Goal: Task Accomplishment & Management: Use online tool/utility

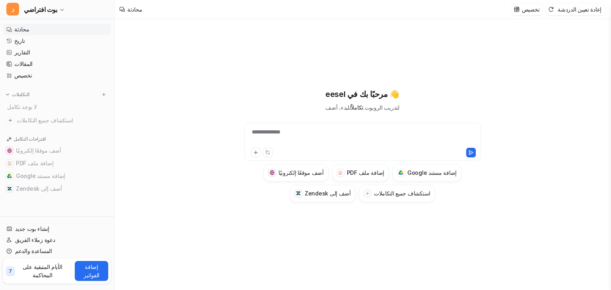
click at [181, 125] on div "**********" at bounding box center [363, 154] width 496 height 271
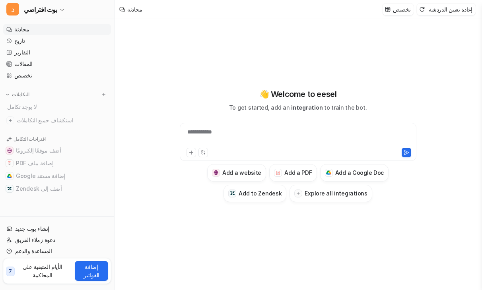
click at [302, 135] on div "**********" at bounding box center [298, 137] width 233 height 18
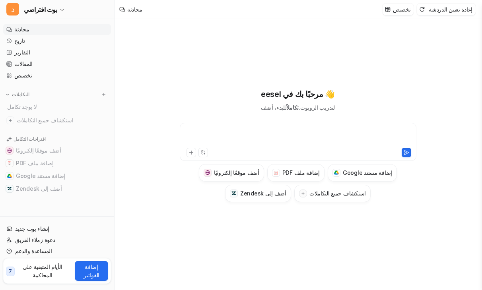
paste div
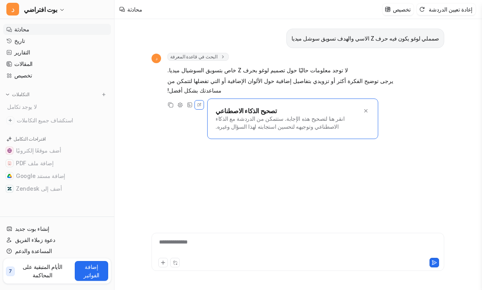
click at [178, 146] on div "صمملي لوغو يكون فيه حرف Z الاسي والهدف تسويق سوشل ميديا د البحث في قاعدة المعرف…" at bounding box center [298, 115] width 293 height 193
drag, startPoint x: 69, startPoint y: 204, endPoint x: 90, endPoint y: 210, distance: 21.8
click at [69, 203] on nav "محادثة تاريخ التقارير المقالات تخصيص التكاملات لا يوجد تكامل استكشاف جميع التكا…" at bounding box center [57, 119] width 114 height 196
click at [179, 278] on div "صمملي لوغو يكون فيه حرف Z الاسي والهدف تسويق سوشل ميديا د البحث في قاعدة المعرف…" at bounding box center [297, 154] width 305 height 271
click at [239, 249] on div "**********" at bounding box center [298, 247] width 289 height 18
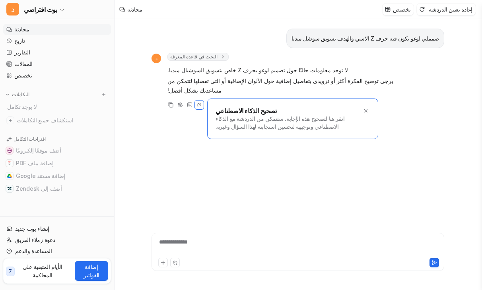
paste div
drag, startPoint x: 65, startPoint y: 204, endPoint x: 111, endPoint y: 213, distance: 47.4
click at [68, 204] on nav "محادثة تاريخ التقارير المقالات تخصيص التكاملات لا يوجد تكامل استكشاف جميع التكا…" at bounding box center [57, 119] width 114 height 196
click at [230, 247] on div "**********" at bounding box center [298, 247] width 289 height 18
click at [165, 260] on icon at bounding box center [163, 263] width 6 height 6
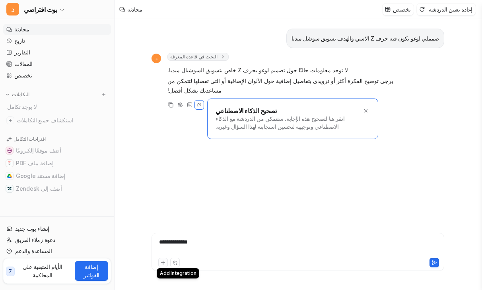
click at [161, 261] on icon at bounding box center [163, 263] width 6 height 6
click at [163, 263] on icon at bounding box center [164, 263] width 4 height 4
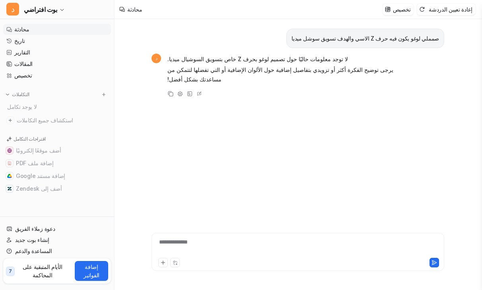
click at [185, 242] on font "**********" at bounding box center [173, 242] width 29 height 6
paste div
click at [200, 242] on div "**********" at bounding box center [298, 247] width 289 height 18
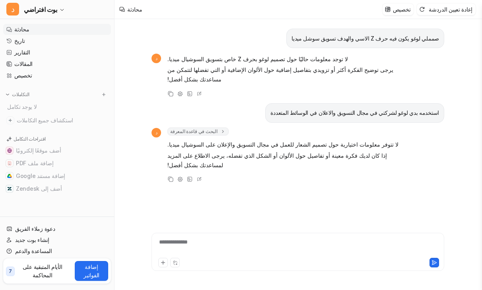
click at [200, 242] on div "**********" at bounding box center [298, 247] width 289 height 18
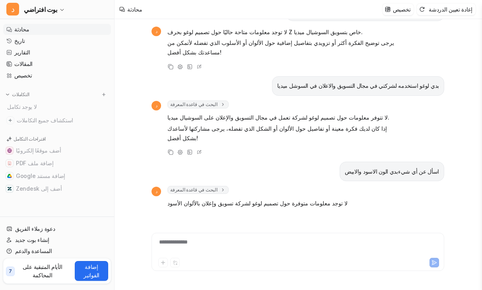
scroll to position [38, 0]
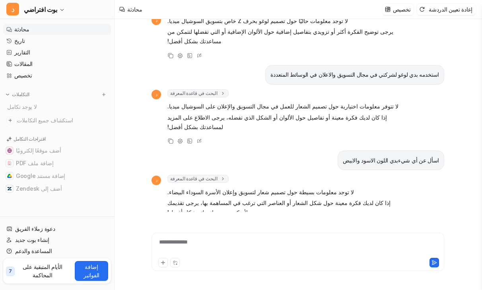
click at [254, 250] on div "**********" at bounding box center [298, 247] width 289 height 18
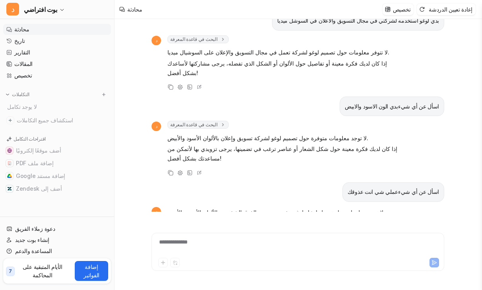
scroll to position [103, 0]
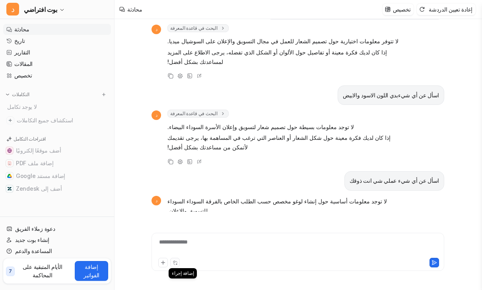
click at [178, 262] on button at bounding box center [175, 263] width 10 height 10
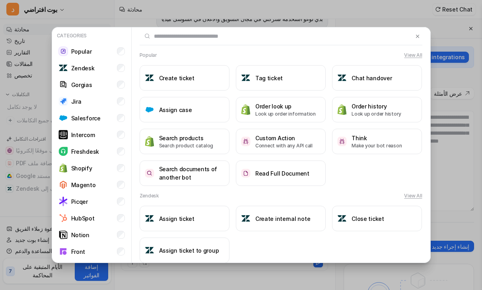
scroll to position [113, 0]
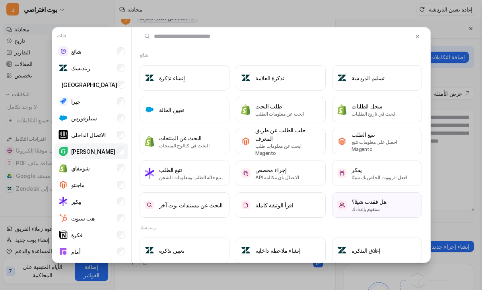
drag, startPoint x: 117, startPoint y: 141, endPoint x: 115, endPoint y: 156, distance: 14.9
click at [117, 144] on ul "شائع زينديسك جورجياس جيرا سيلزفورس الاتصال الداخلي فريش ديسك شوبيفاي ماجنتو بيك…" at bounding box center [91, 168] width 73 height 250
drag, startPoint x: 113, startPoint y: 158, endPoint x: 110, endPoint y: 181, distance: 23.0
click at [113, 159] on li "فريش ديسك" at bounding box center [91, 152] width 73 height 16
click at [110, 182] on li "ماجنتو" at bounding box center [91, 185] width 73 height 16
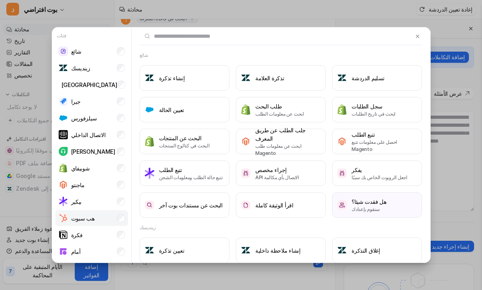
drag, startPoint x: 109, startPoint y: 204, endPoint x: 109, endPoint y: 212, distance: 8.4
click at [109, 205] on li "بيكير" at bounding box center [91, 202] width 73 height 16
click at [111, 226] on ul "شائع زينديسك جورجياس جيرا سيلزفورس الاتصال الداخلي فريش ديسك شوبيفاي ماجنتو بيك…" at bounding box center [91, 168] width 73 height 250
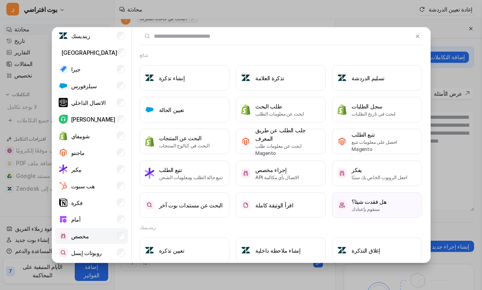
click at [119, 240] on li "مخصص" at bounding box center [91, 236] width 73 height 16
click at [110, 102] on li "الاتصال الداخلي" at bounding box center [91, 103] width 73 height 16
click at [111, 48] on li "جورجياس" at bounding box center [91, 53] width 73 height 16
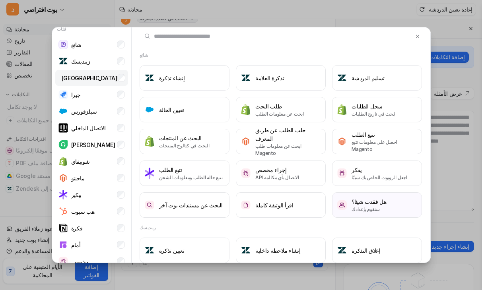
scroll to position [0, 0]
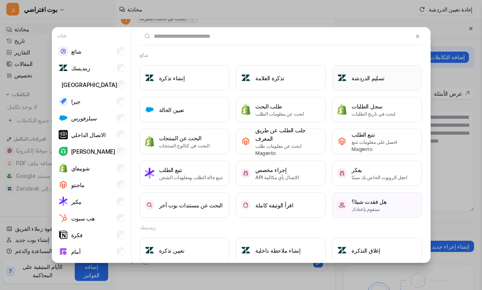
click at [374, 74] on button "تسليم الدردشة" at bounding box center [377, 77] width 90 height 25
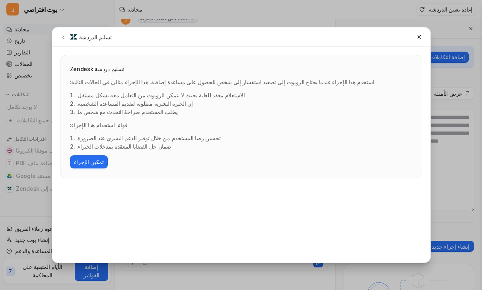
click at [94, 169] on div "تسليم دردشة Zendesk استخدم هذا الإجراء عندما يحتاج الروبوت إلى تصعيد استفسار إل…" at bounding box center [241, 116] width 362 height 123
click at [90, 163] on font "تمكين الإجراء" at bounding box center [89, 162] width 30 height 7
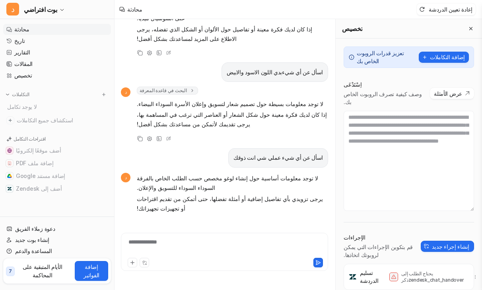
scroll to position [142, 0]
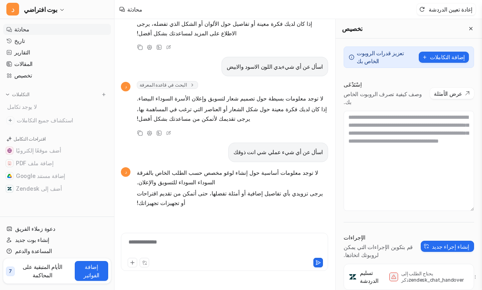
click at [200, 241] on div "**********" at bounding box center [225, 247] width 204 height 18
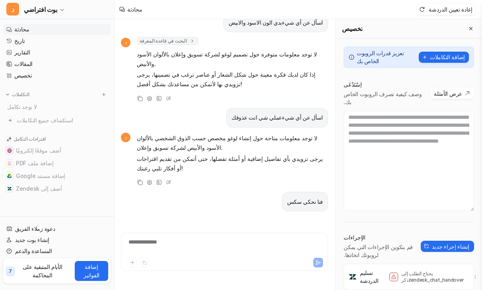
scroll to position [205, 0]
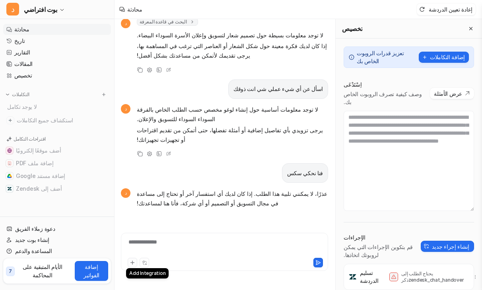
click at [135, 263] on button at bounding box center [133, 263] width 10 height 10
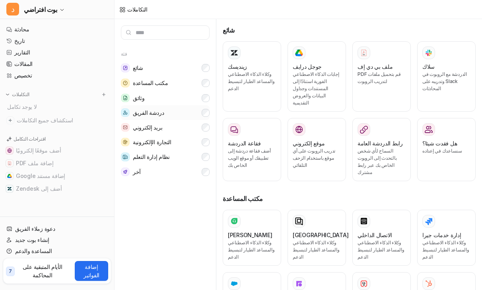
click at [204, 104] on button "وثائق" at bounding box center [165, 98] width 89 height 15
click at [202, 119] on button "دردشة الفريق" at bounding box center [165, 112] width 89 height 15
drag, startPoint x: 190, startPoint y: 169, endPoint x: 205, endPoint y: 151, distance: 23.2
click at [190, 169] on button "آخر" at bounding box center [165, 172] width 89 height 15
click at [253, 90] on div "زينديسك وكلاء الذكاء الاصطناعي والمساعد الطيار لتبسيط الدعم" at bounding box center [252, 77] width 48 height 60
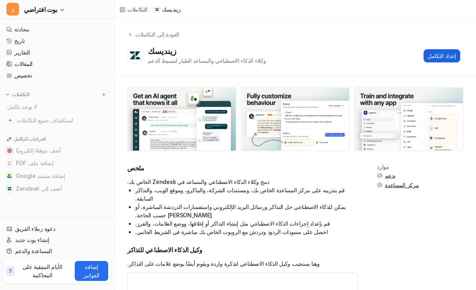
click at [452, 56] on font "إعداد التكامل" at bounding box center [442, 56] width 29 height 7
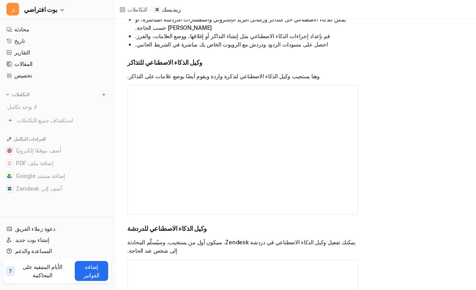
scroll to position [239, 0]
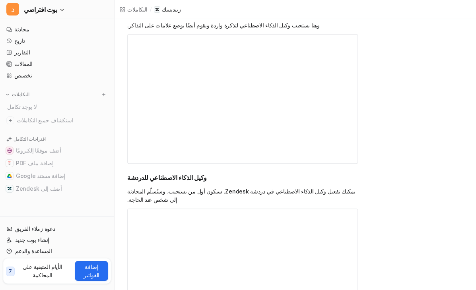
click at [276, 137] on video "لا يدعم متصفحك علامة الفيديو." at bounding box center [242, 99] width 231 height 130
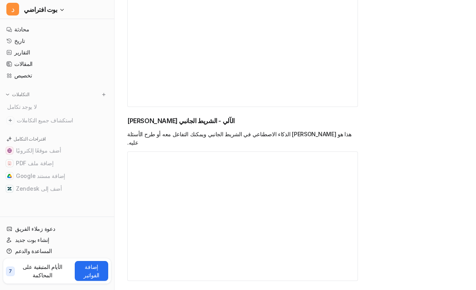
scroll to position [477, 0]
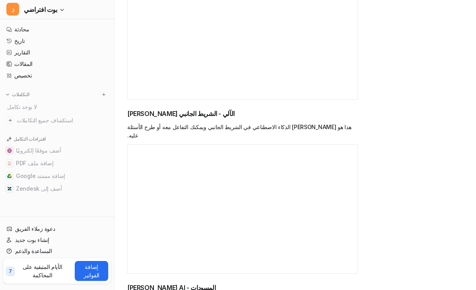
click at [216, 144] on video "لا يدعم متصفحك علامة الفيديو." at bounding box center [242, 209] width 231 height 130
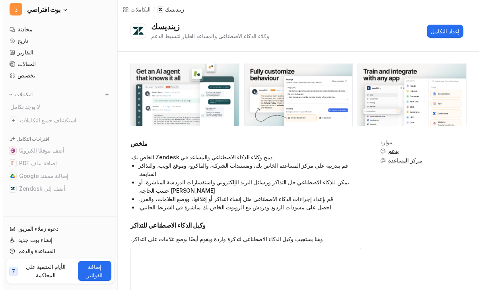
scroll to position [0, 0]
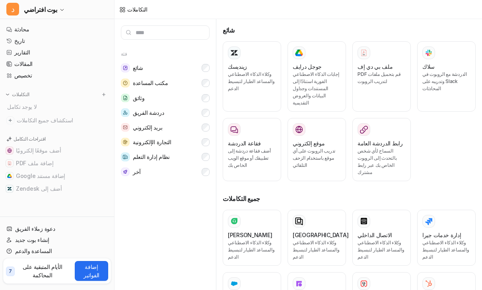
click at [140, 8] on font "التكاملات" at bounding box center [137, 9] width 20 height 7
click at [152, 76] on button "مكتب المساعدة" at bounding box center [165, 83] width 89 height 15
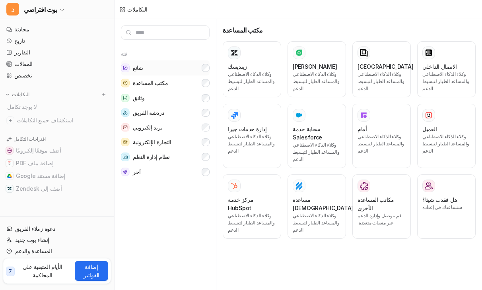
click at [159, 68] on button "شائع" at bounding box center [165, 67] width 89 height 15
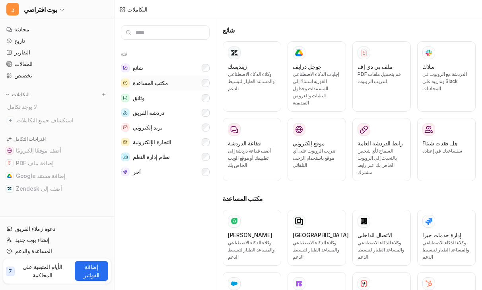
click at [181, 82] on button "مكتب المساعدة" at bounding box center [165, 83] width 89 height 15
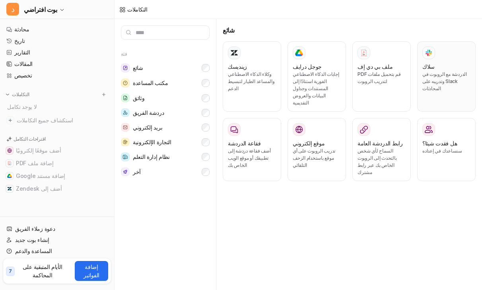
click at [459, 86] on div "سلاك الدردشة مع الروبوت في Slack وتدريبه على المحادثات" at bounding box center [446, 77] width 48 height 60
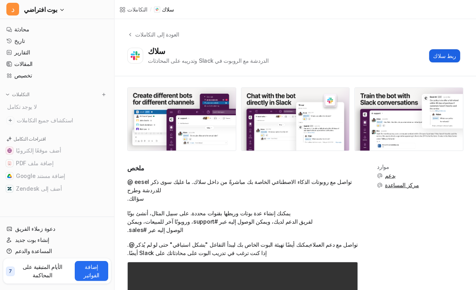
click at [434, 55] on button "ربط سلاك" at bounding box center [444, 55] width 31 height 13
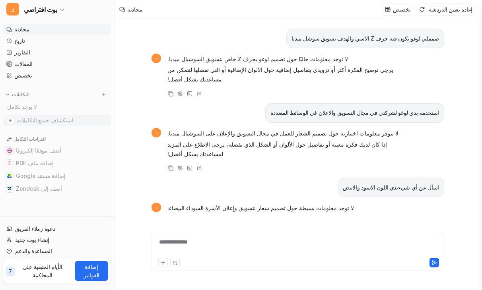
scroll to position [144, 0]
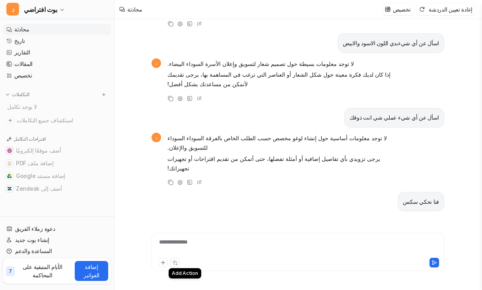
click at [173, 263] on icon at bounding box center [174, 262] width 2 height 2
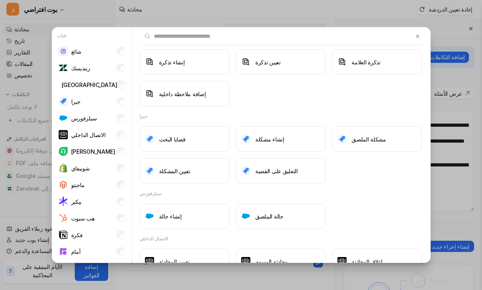
scroll to position [239, 0]
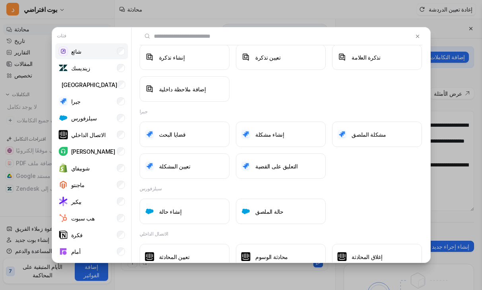
click at [73, 58] on li "شائع" at bounding box center [91, 51] width 73 height 16
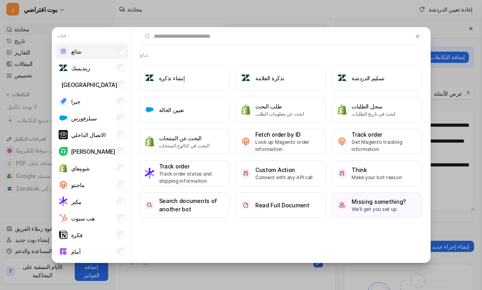
scroll to position [0, 0]
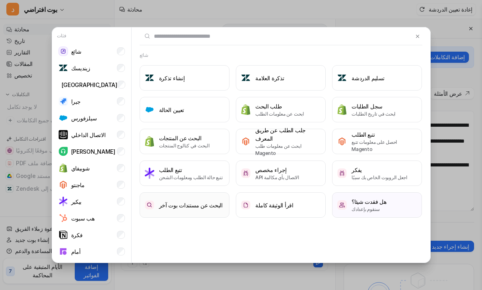
click at [193, 208] on h3 "البحث عن مستندات بوت آخر" at bounding box center [191, 205] width 64 height 8
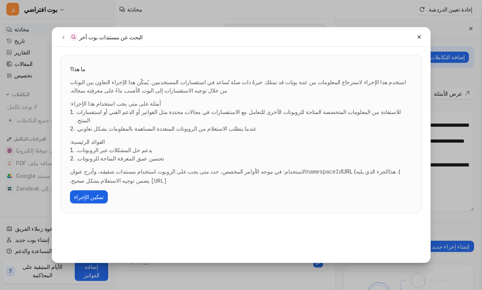
click at [89, 194] on font "تمكين الإجراء" at bounding box center [89, 197] width 30 height 7
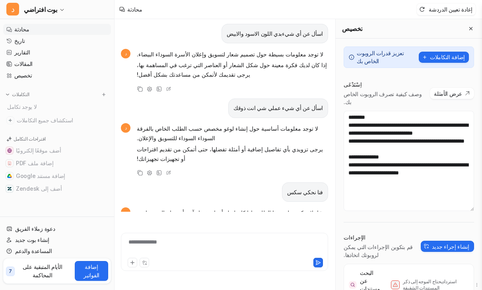
click at [178, 242] on div "**********" at bounding box center [224, 247] width 203 height 18
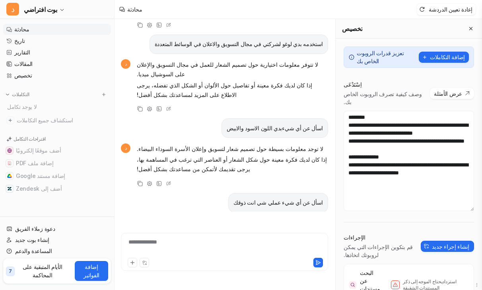
scroll to position [60, 0]
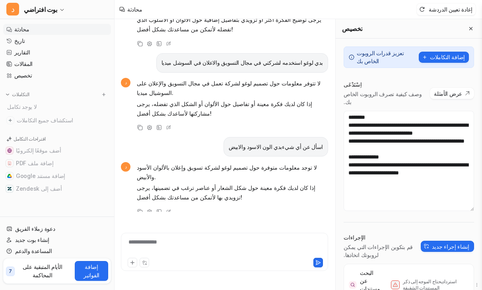
click at [194, 243] on div "**********" at bounding box center [225, 247] width 204 height 18
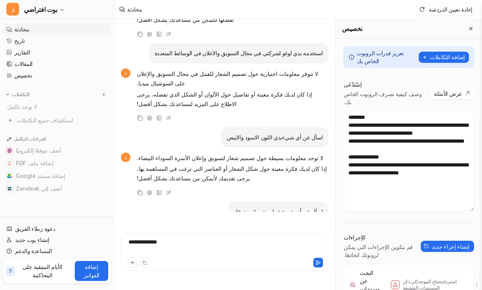
click at [194, 243] on div "**********" at bounding box center [225, 247] width 204 height 18
click at [471, 24] on button "إغلاق القائمة المنبثقة" at bounding box center [471, 29] width 10 height 10
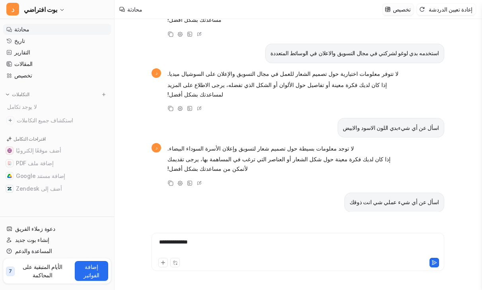
click at [411, 12] on font "تخصيص" at bounding box center [402, 9] width 18 height 7
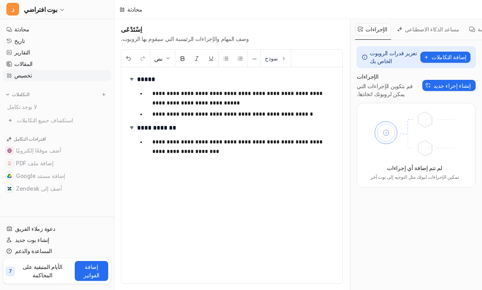
click at [430, 27] on font "مساعد الذكاء الاصطناعي" at bounding box center [432, 29] width 54 height 7
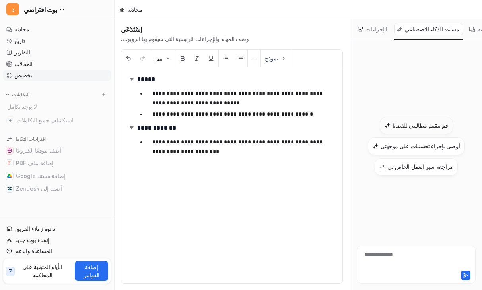
click at [426, 123] on font "قم بتقييم مطالبتي للقضايا" at bounding box center [421, 125] width 56 height 7
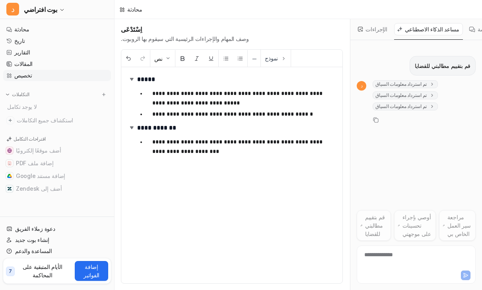
click at [424, 123] on div "ينسخ" at bounding box center [397, 120] width 81 height 10
click at [224, 272] on div "**********" at bounding box center [231, 175] width 221 height 216
click at [220, 212] on div "**********" at bounding box center [231, 175] width 221 height 216
